Goal: Navigation & Orientation: Find specific page/section

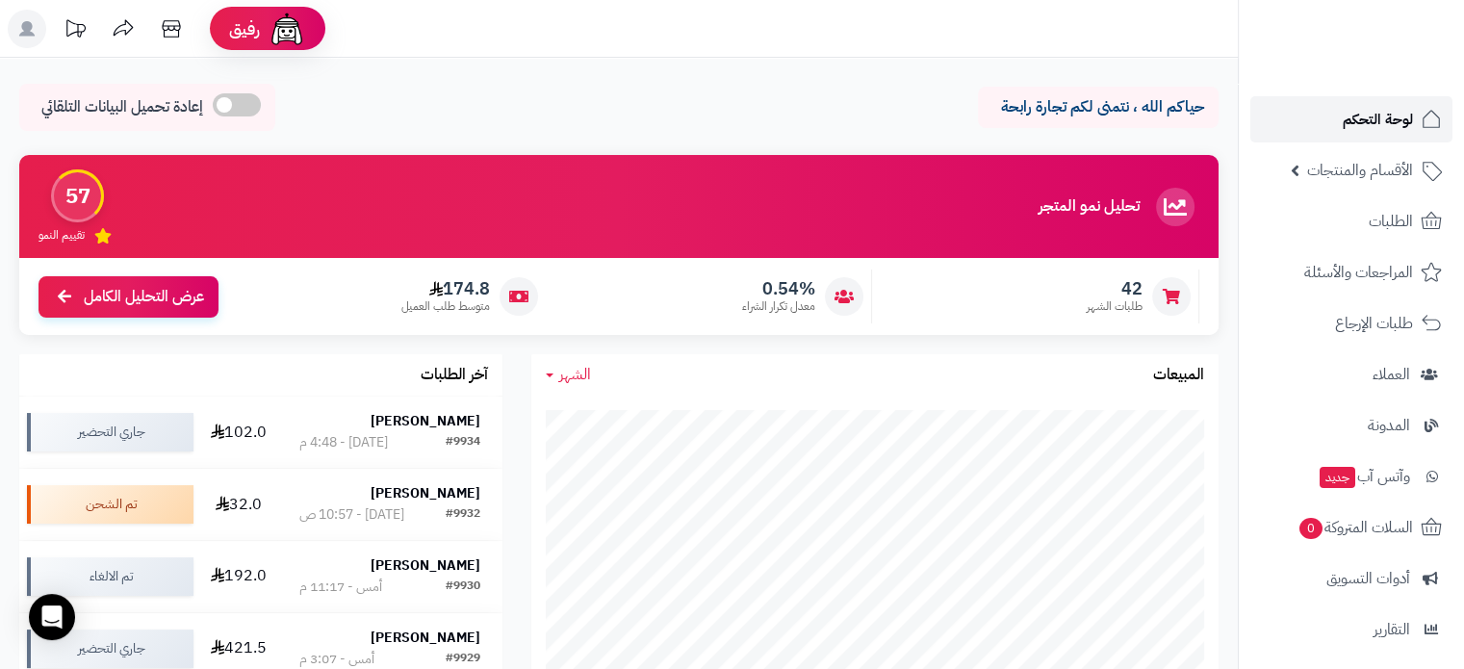
click at [1361, 110] on span "لوحة التحكم" at bounding box center [1378, 119] width 70 height 27
click at [1383, 127] on span "لوحة التحكم" at bounding box center [1378, 119] width 70 height 27
click at [1360, 115] on span "لوحة التحكم" at bounding box center [1378, 119] width 70 height 27
